Goal: Task Accomplishment & Management: Use online tool/utility

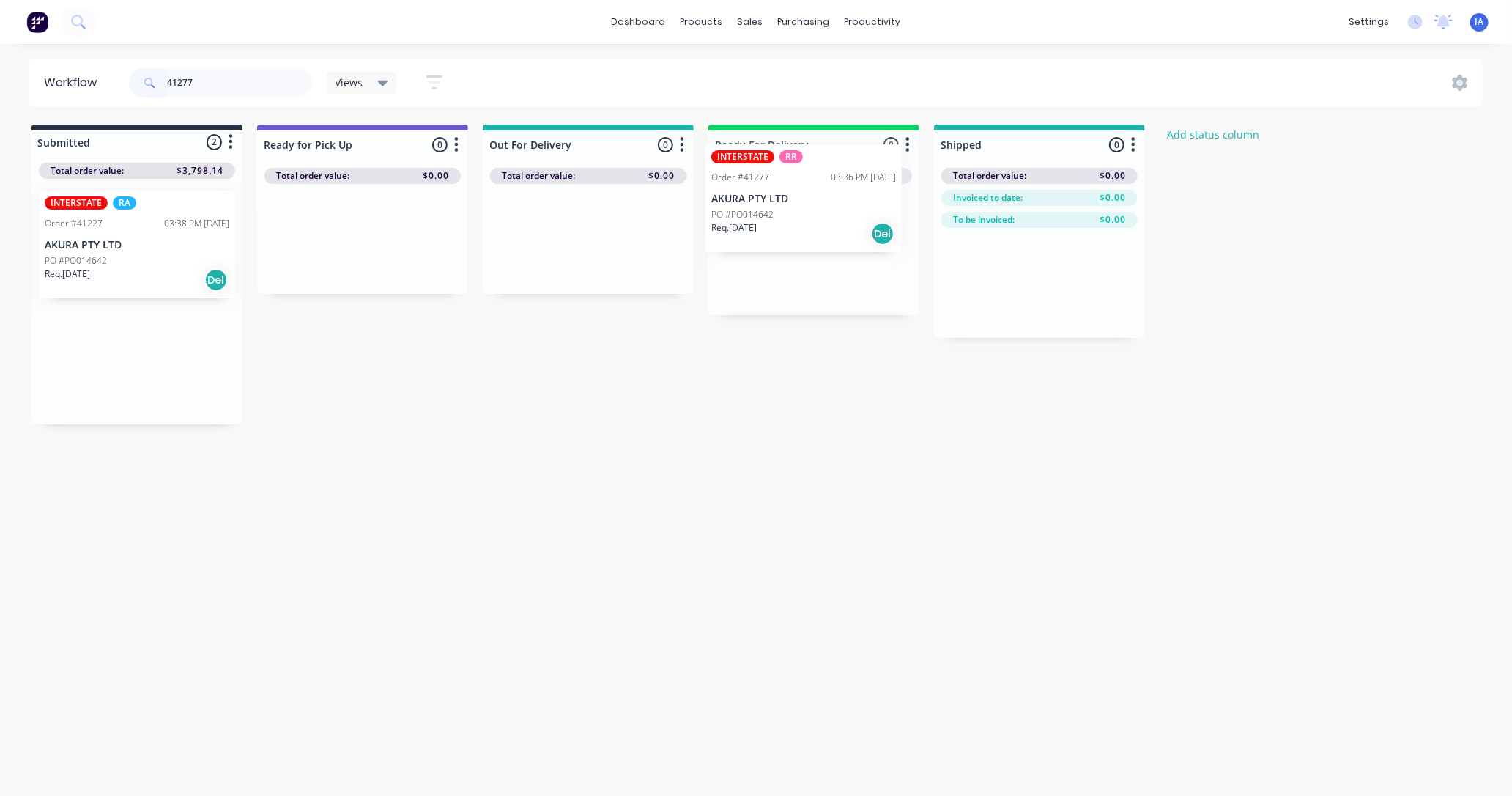
drag, startPoint x: 101, startPoint y: 389, endPoint x: 802, endPoint y: 227, distance: 719.5
click at [802, 227] on div "Submitted 2 Status colour #273444 hex #273444 Save Cancel Summaries Total order…" at bounding box center [786, 275] width 1593 height 300
type input "4"
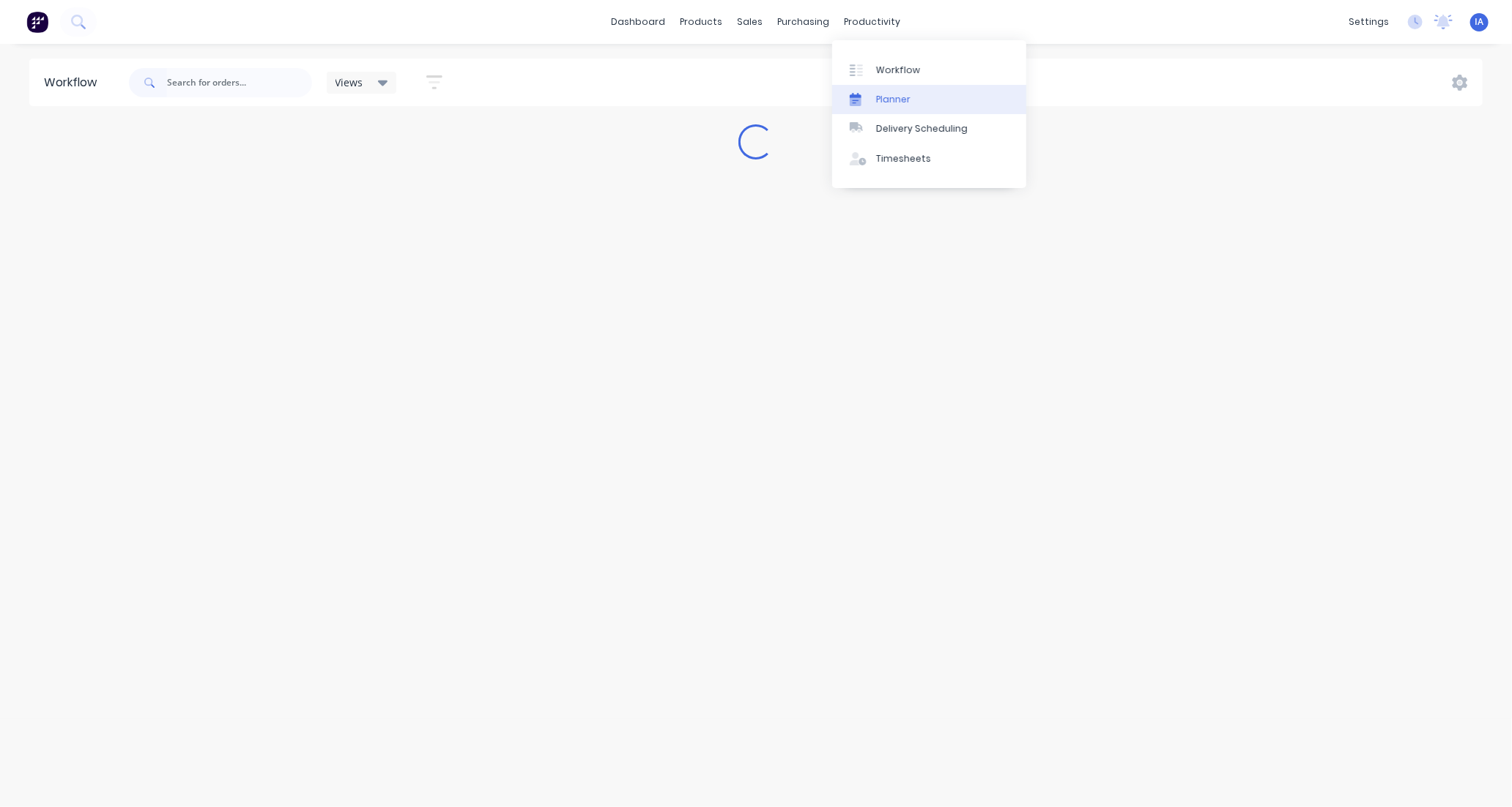
click at [917, 94] on link "Planner" at bounding box center [929, 99] width 194 height 29
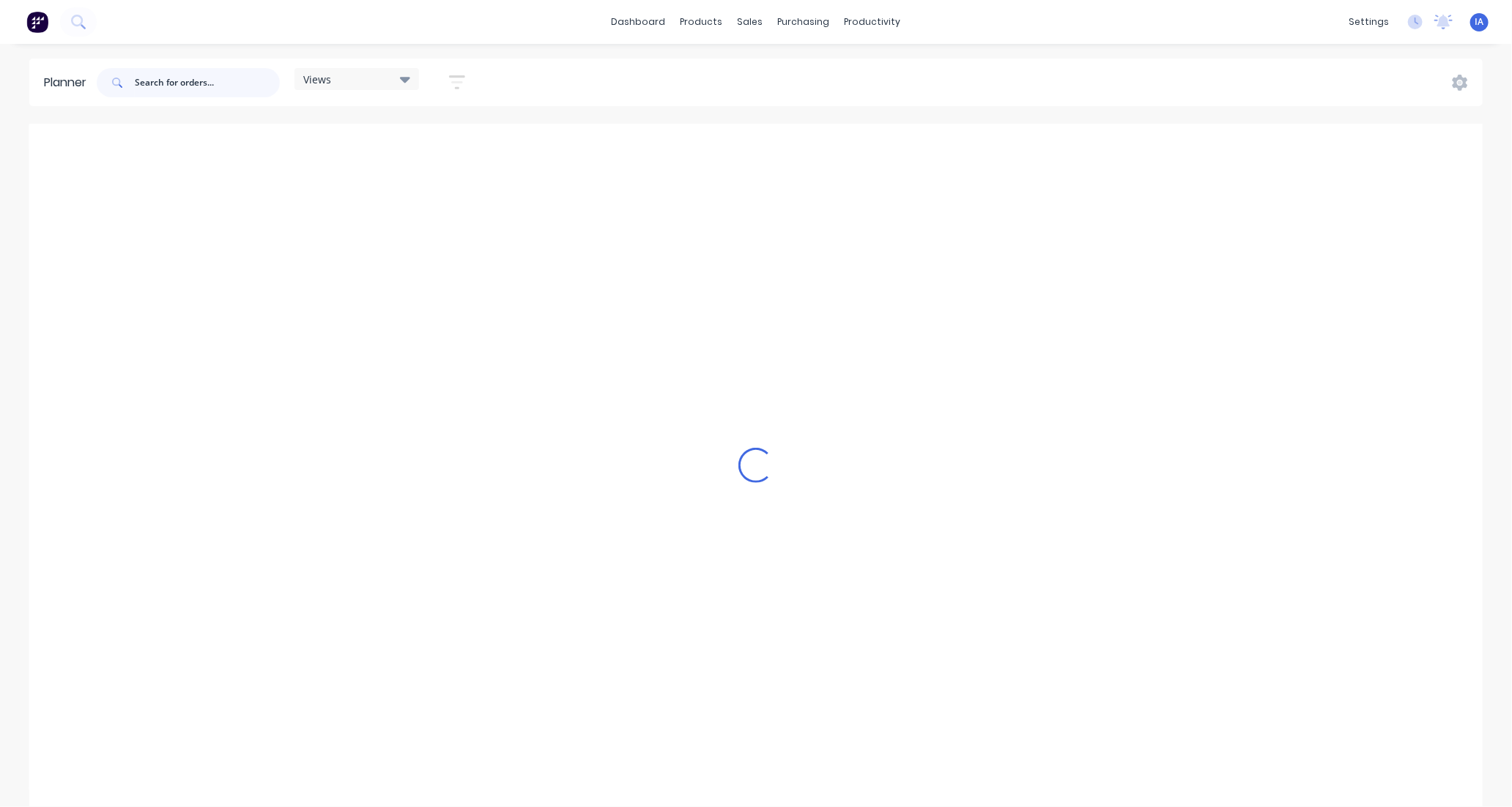
click at [166, 90] on input "text" at bounding box center [207, 82] width 145 height 29
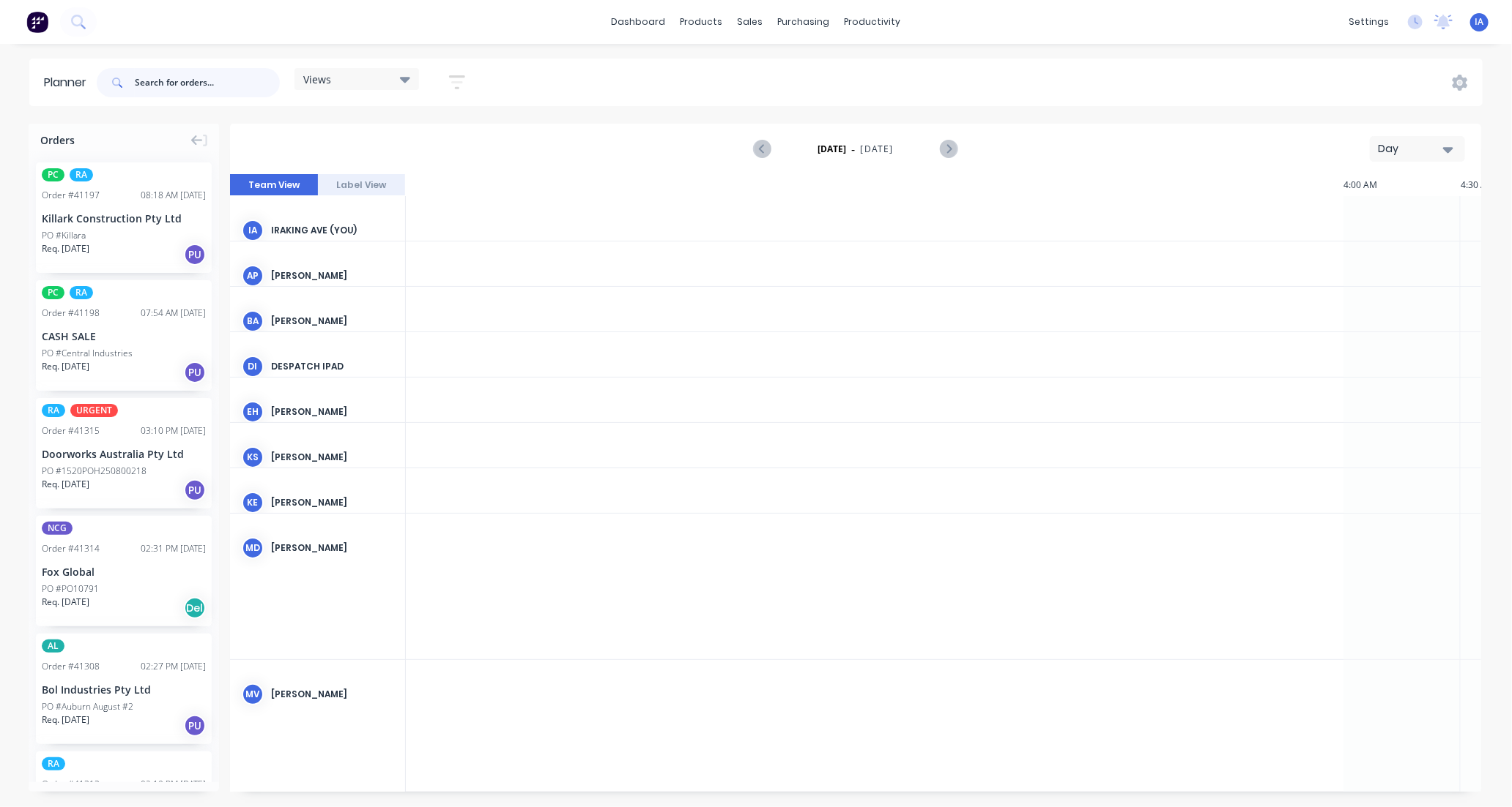
scroll to position [0, 1875]
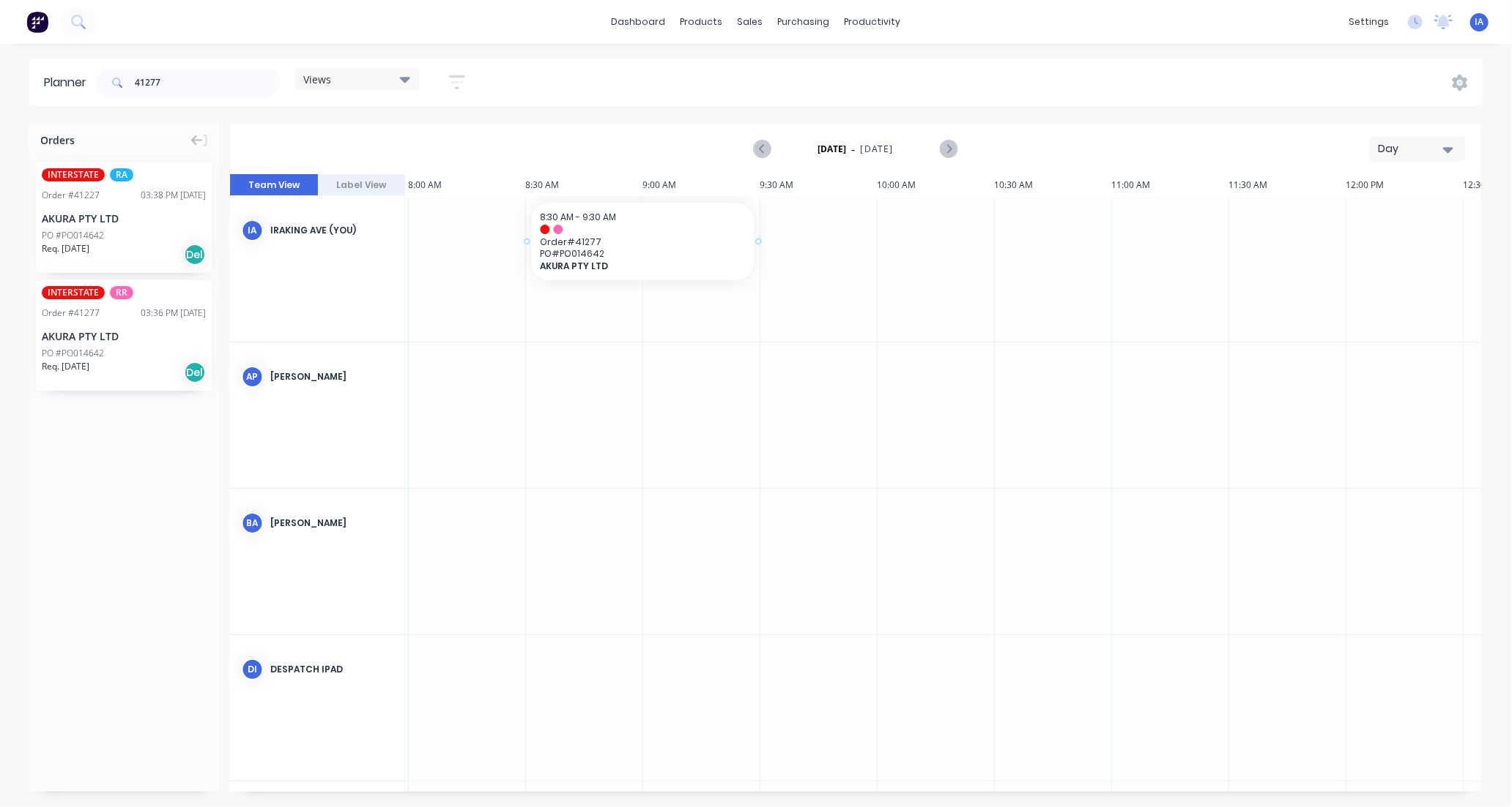
drag, startPoint x: 139, startPoint y: 366, endPoint x: 591, endPoint y: 281, distance: 459.9
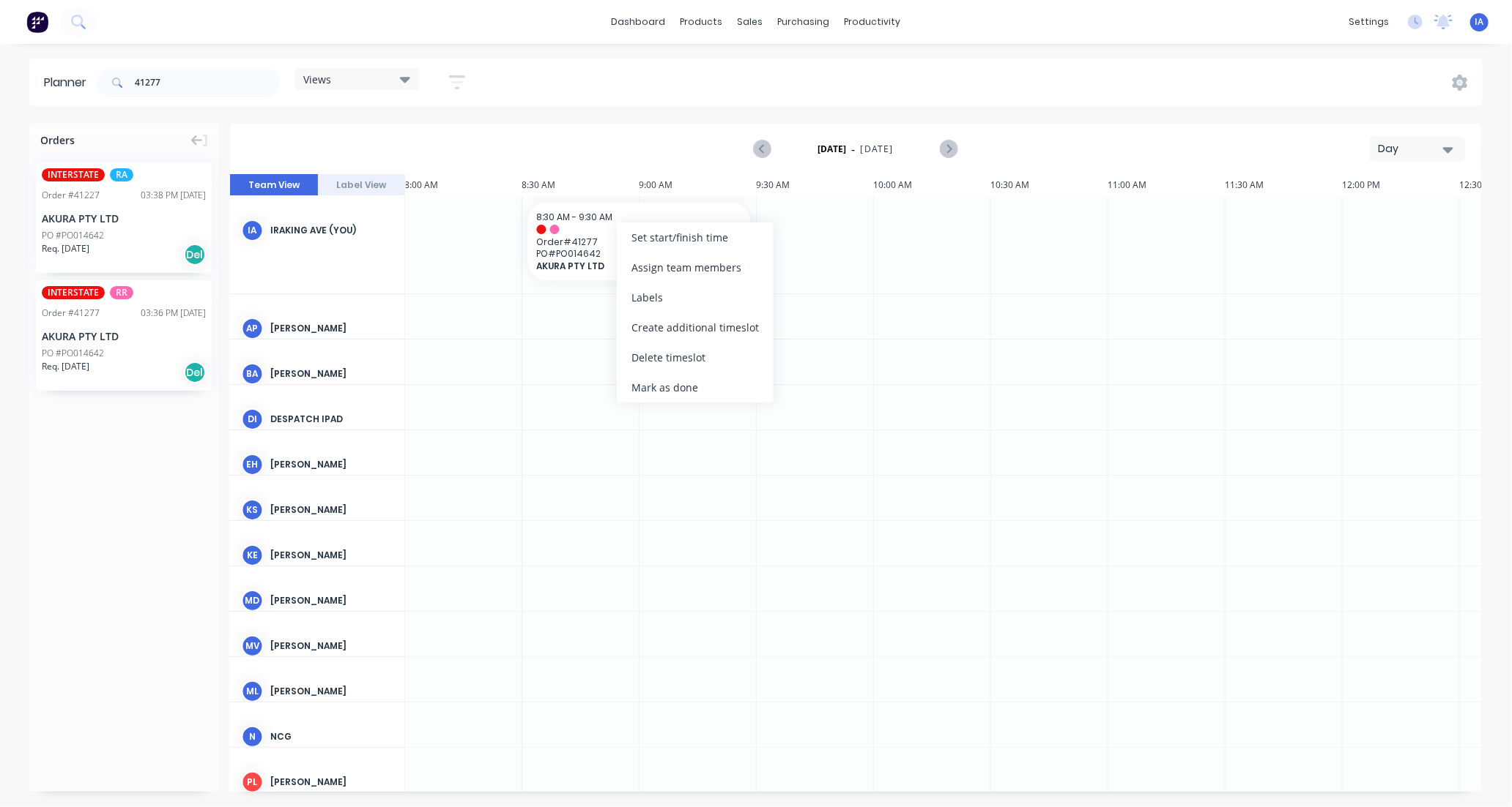
click at [714, 383] on div "Mark as done" at bounding box center [695, 387] width 157 height 30
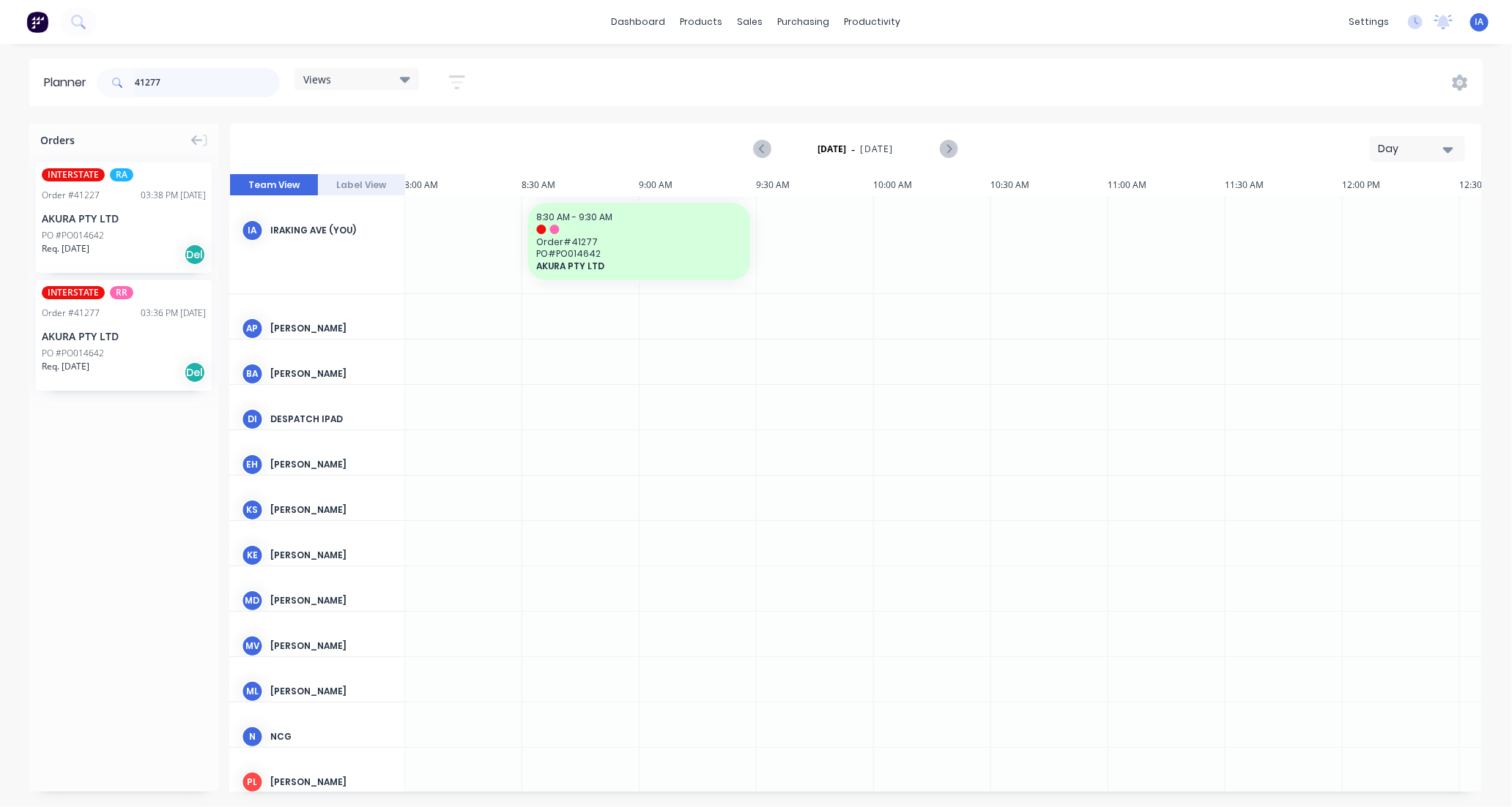
click at [198, 79] on input "41277" at bounding box center [207, 82] width 145 height 29
type input "4"
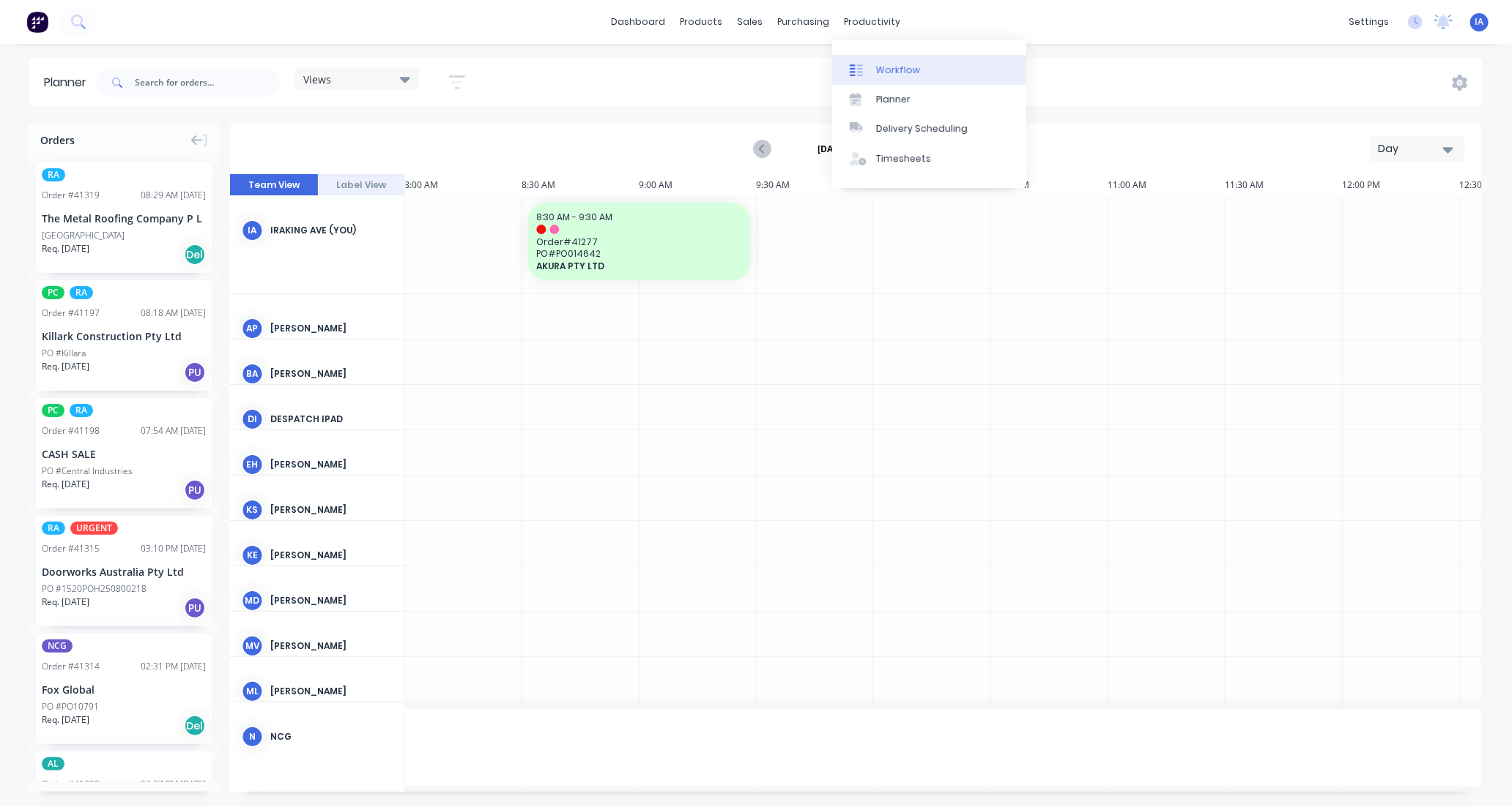
click at [928, 67] on link "Workflow" at bounding box center [929, 70] width 194 height 29
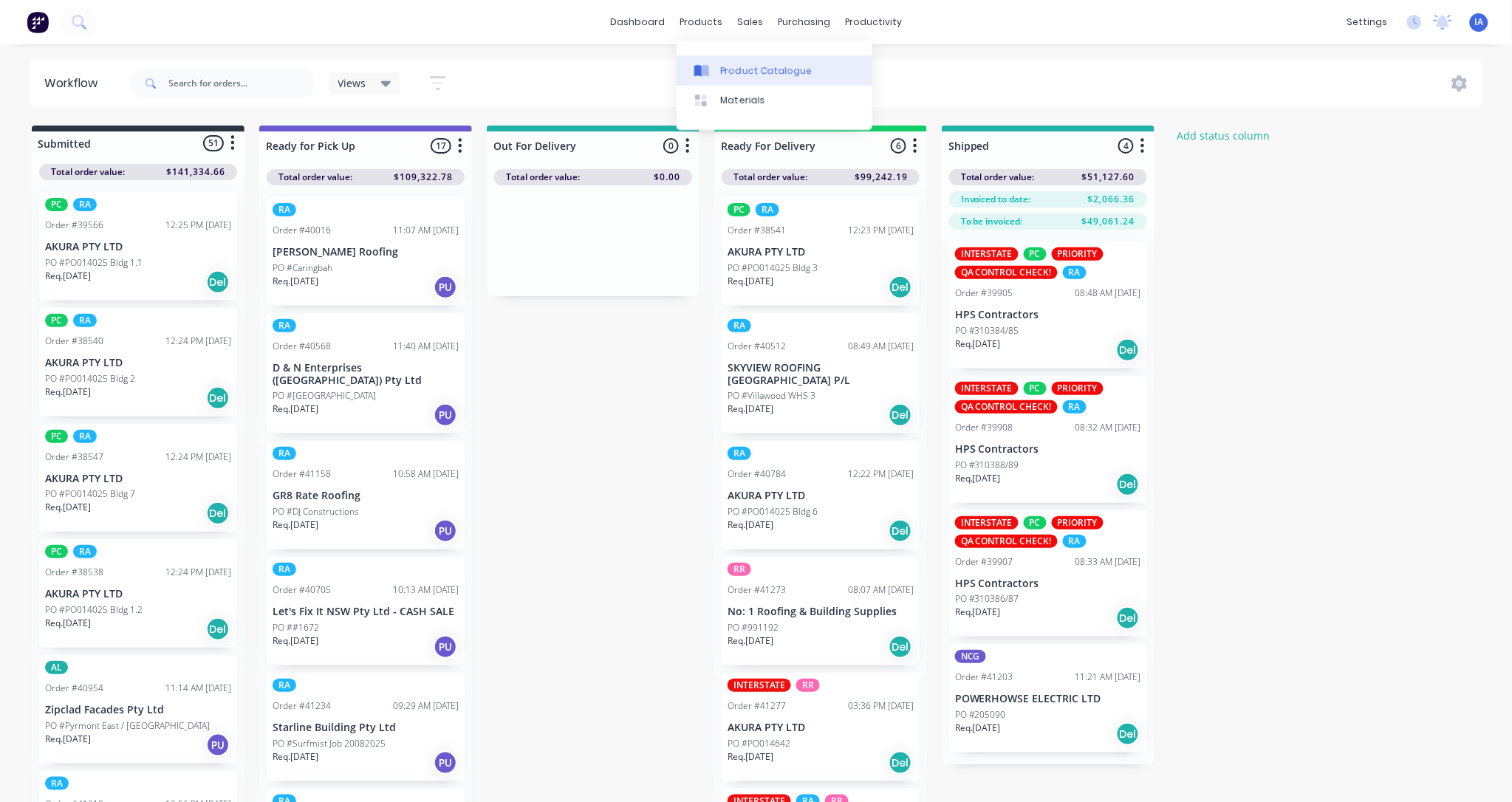
click at [739, 65] on div "Product Catalogue" at bounding box center [766, 71] width 92 height 14
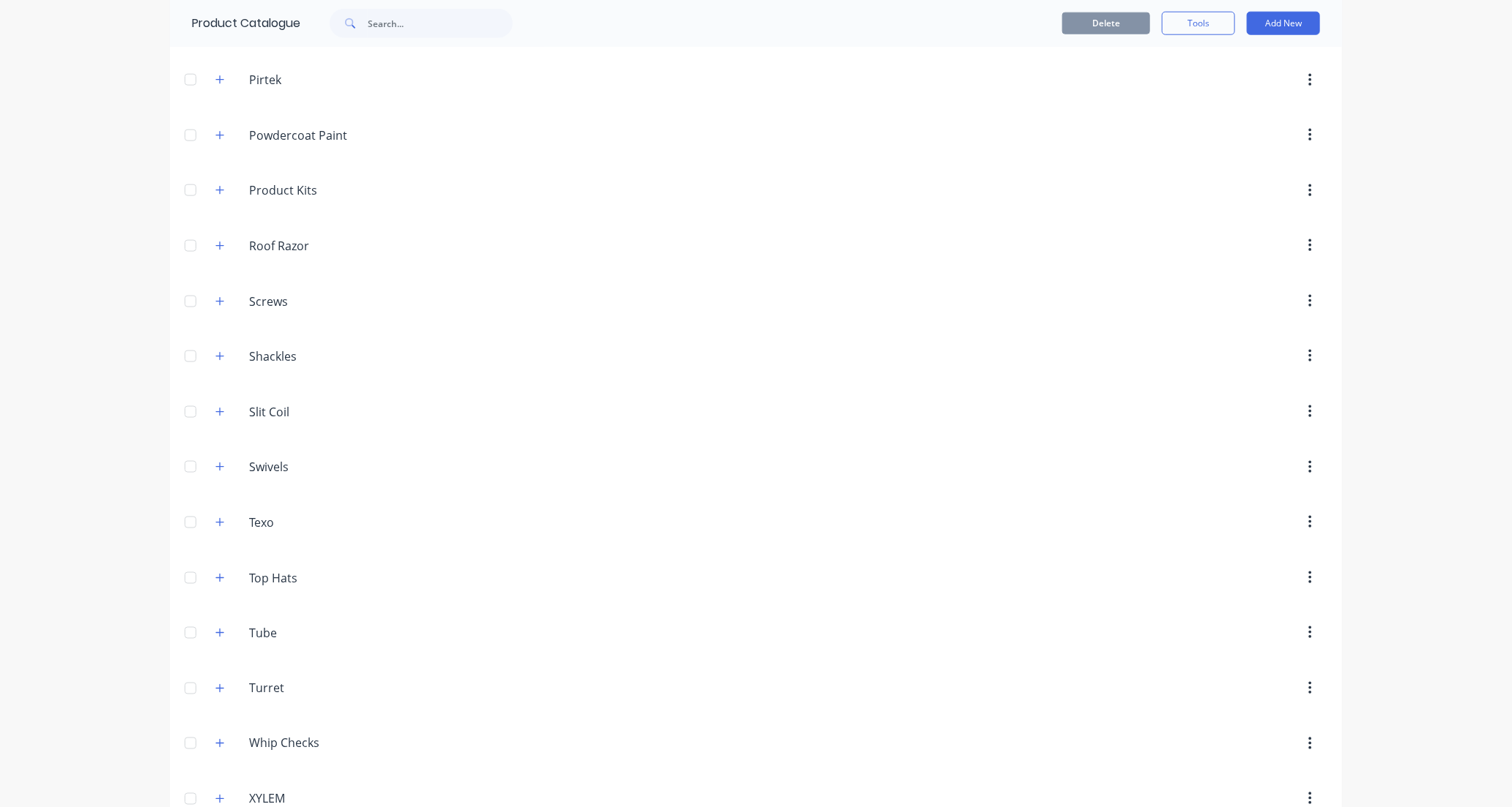
scroll to position [1071, 0]
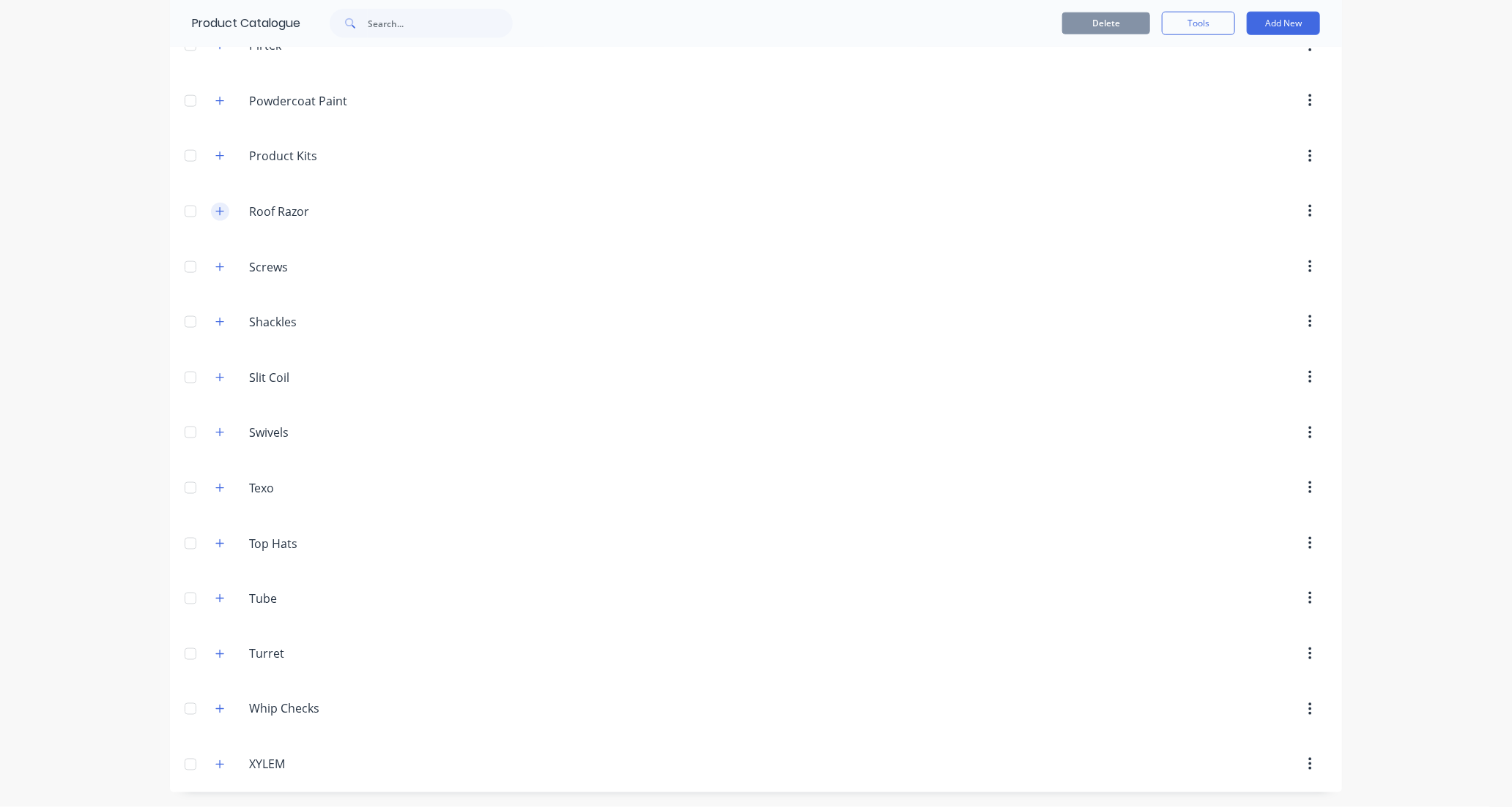
click at [216, 209] on icon "button" at bounding box center [219, 211] width 9 height 10
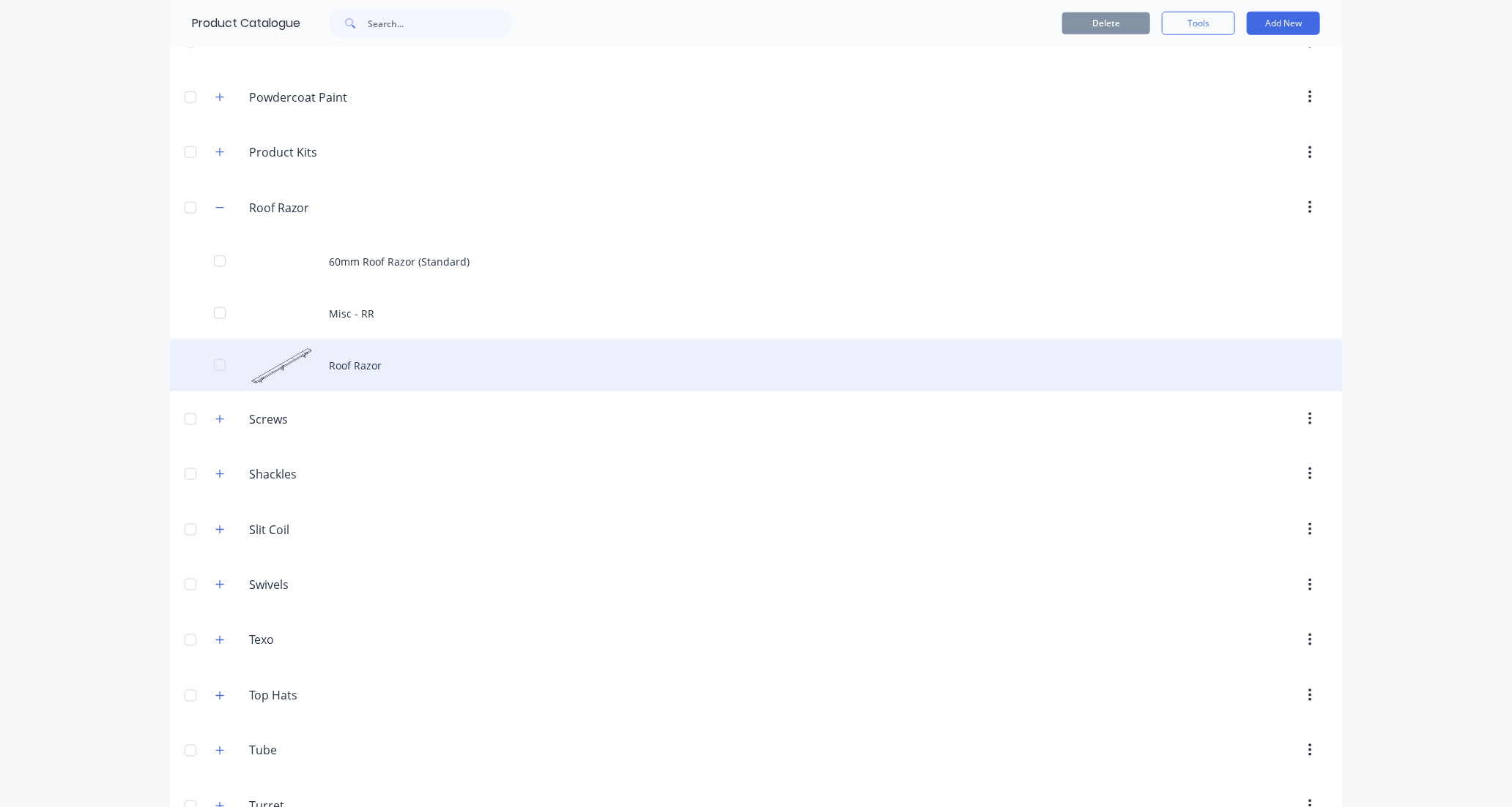
click at [436, 372] on div "Roof Razor" at bounding box center [755, 366] width 1171 height 52
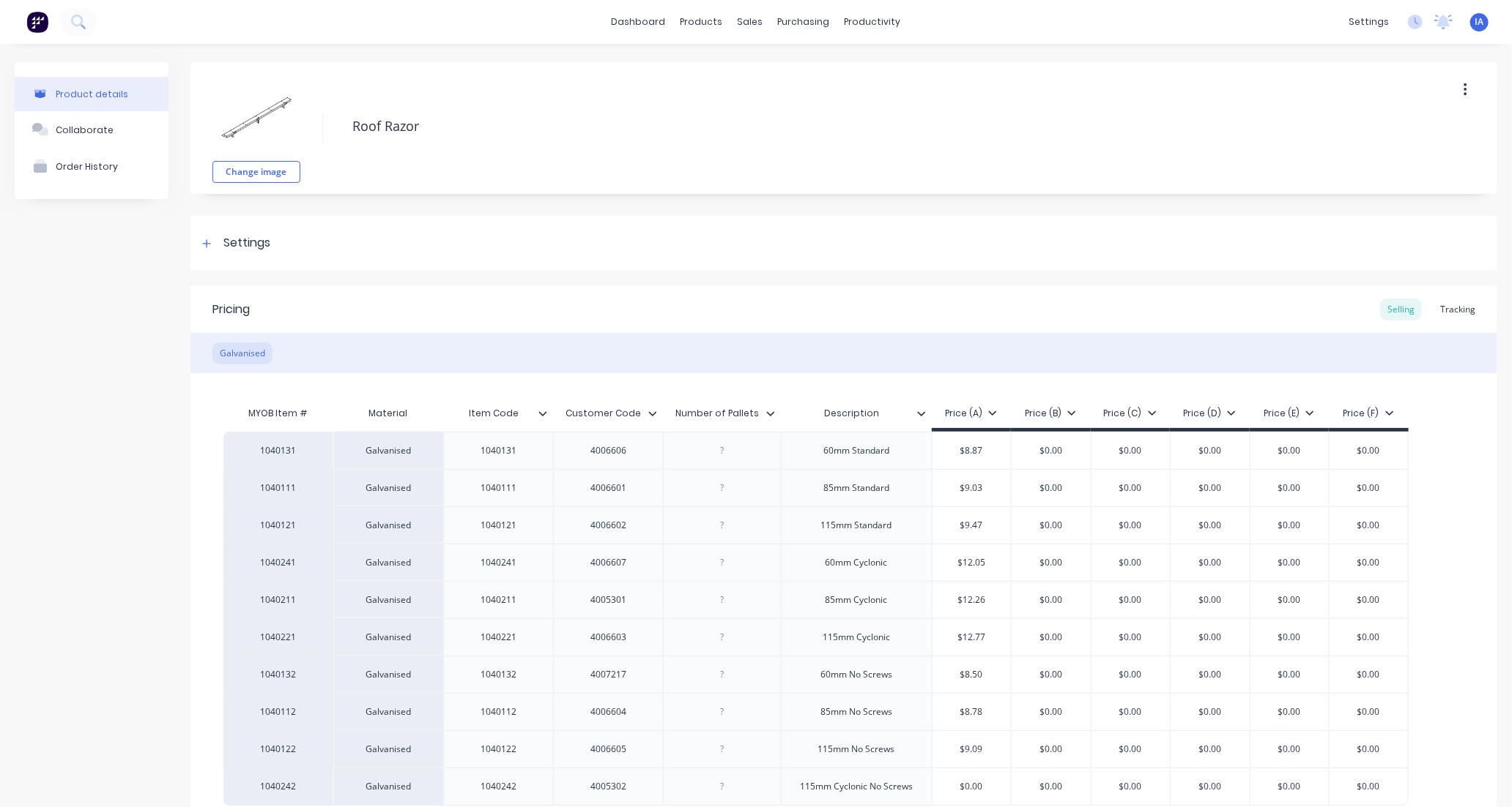
type textarea "x"
click at [1441, 311] on div "Tracking" at bounding box center [1457, 310] width 50 height 22
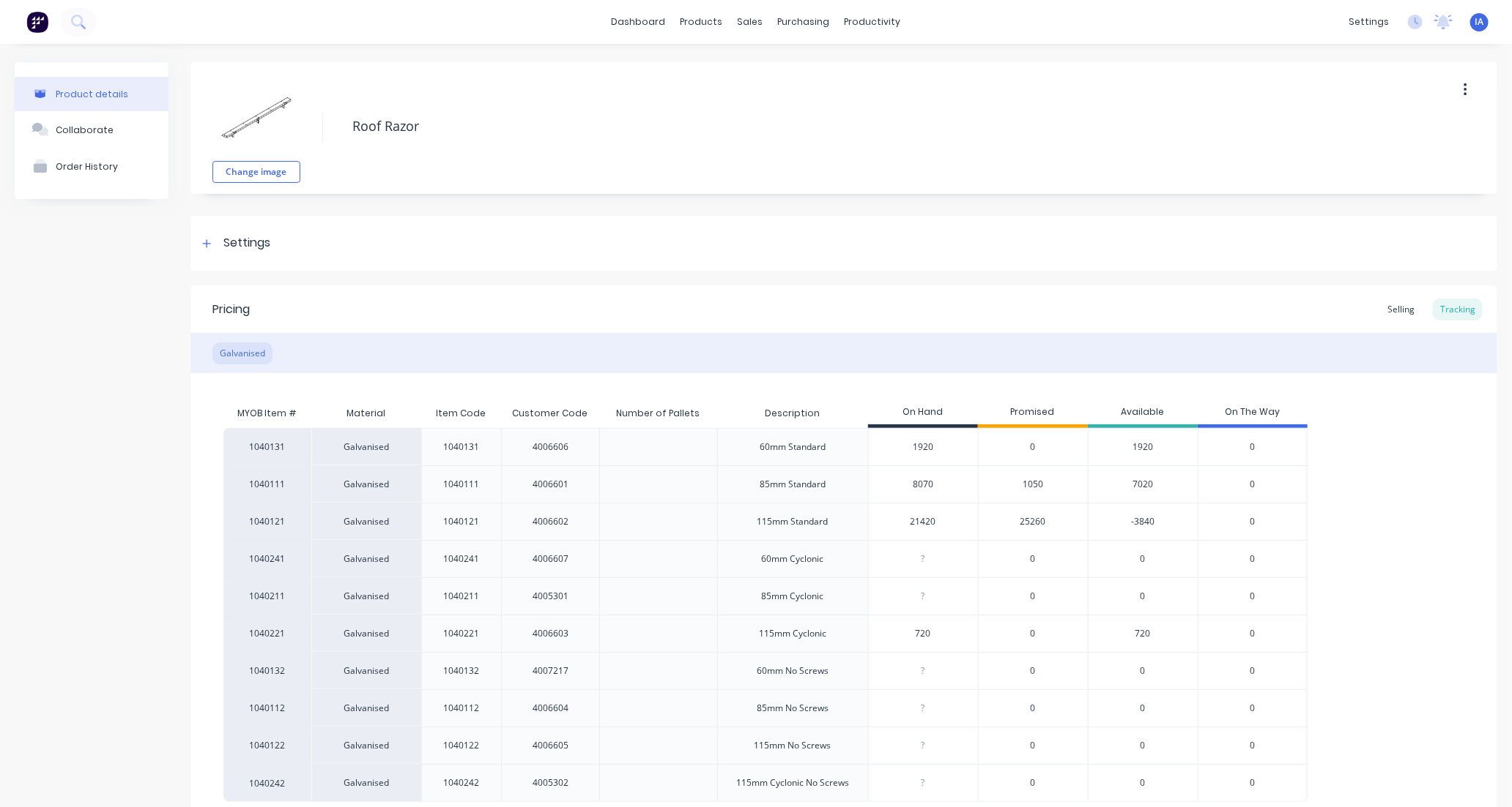
click at [927, 520] on input "21420" at bounding box center [923, 522] width 109 height 14
type input "2140"
type textarea "x"
type input "21480"
type textarea "x"
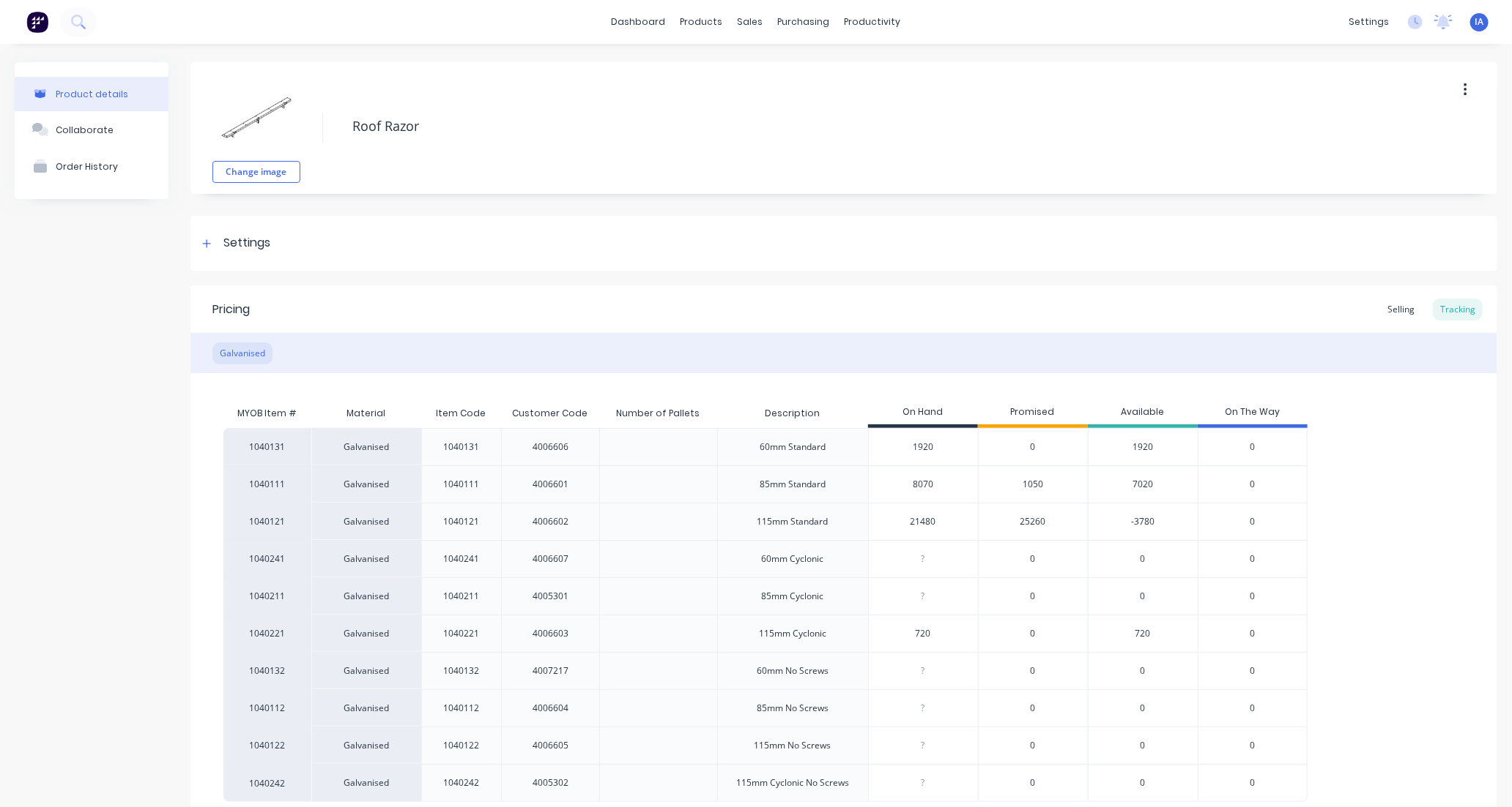
type input "21480"
click at [1372, 539] on div "1040131 Galvanised 1040131 4006606 60mm Standard 1920 0 1920 0 1040111 Galvanis…" at bounding box center [844, 615] width 1241 height 374
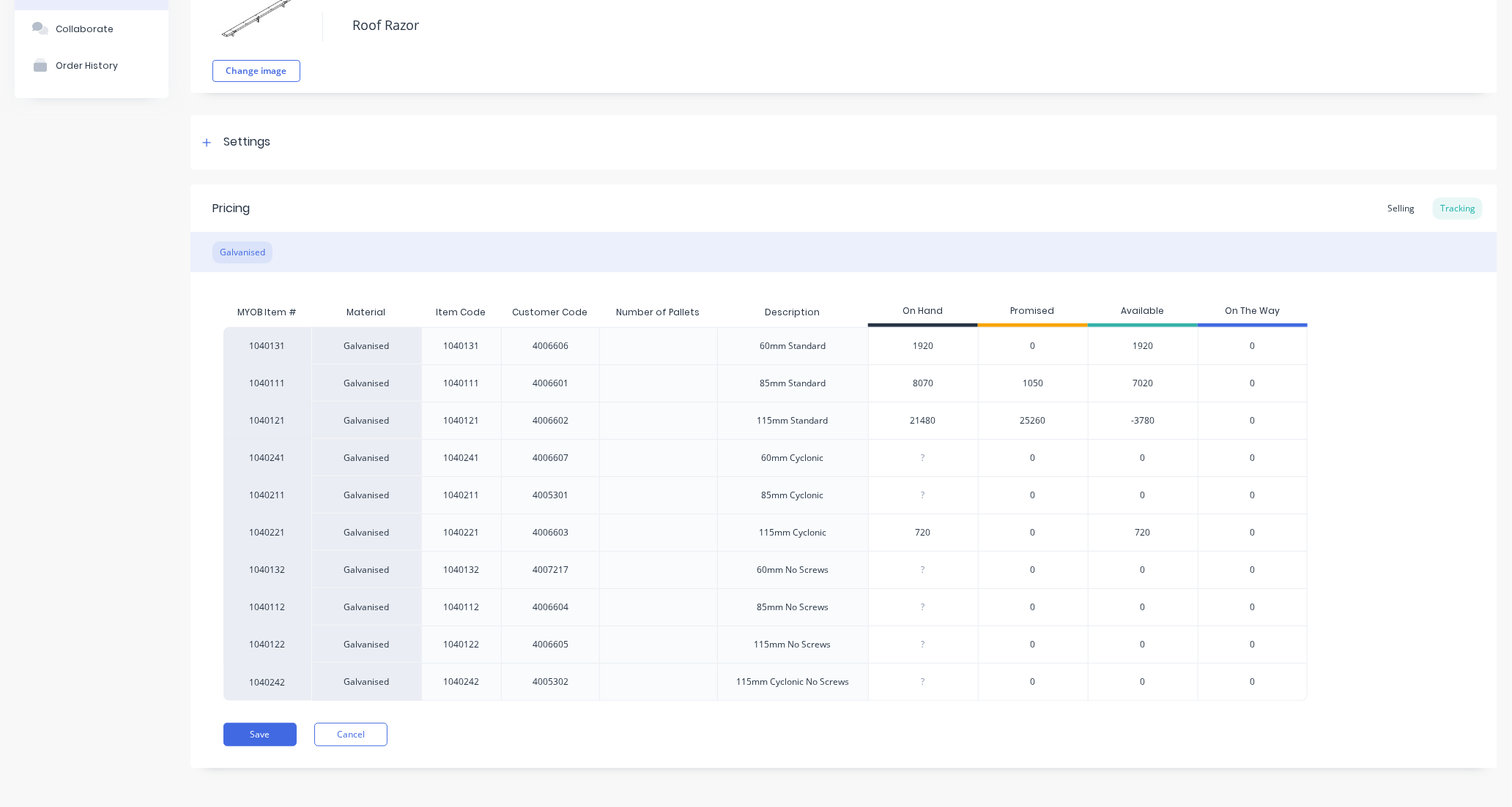
scroll to position [103, 0]
click at [261, 733] on button "Save" at bounding box center [259, 733] width 73 height 23
type textarea "x"
